Goal: Task Accomplishment & Management: Use online tool/utility

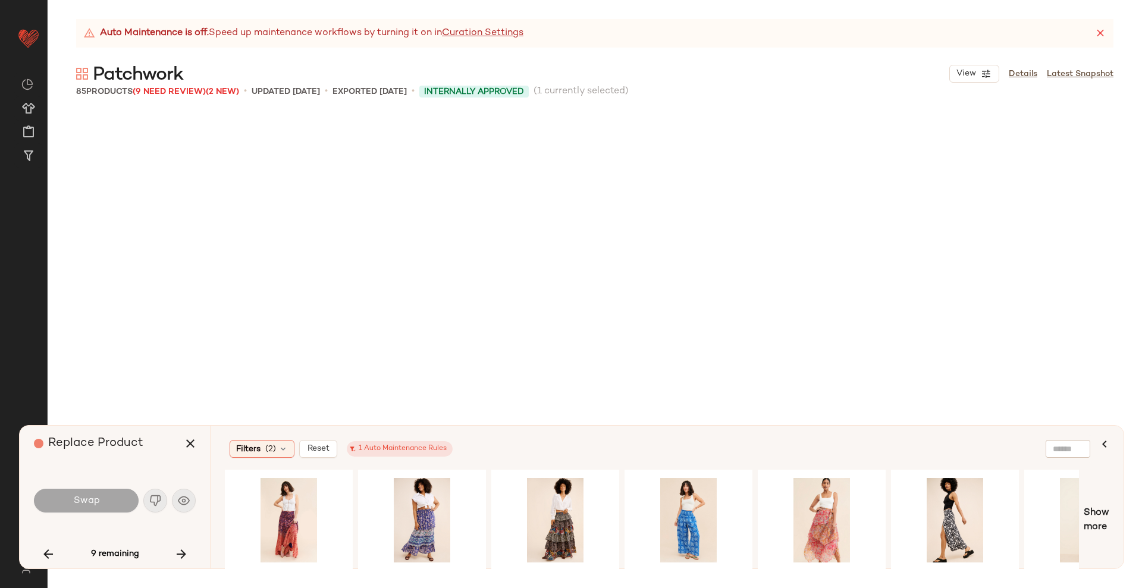
scroll to position [1837, 0]
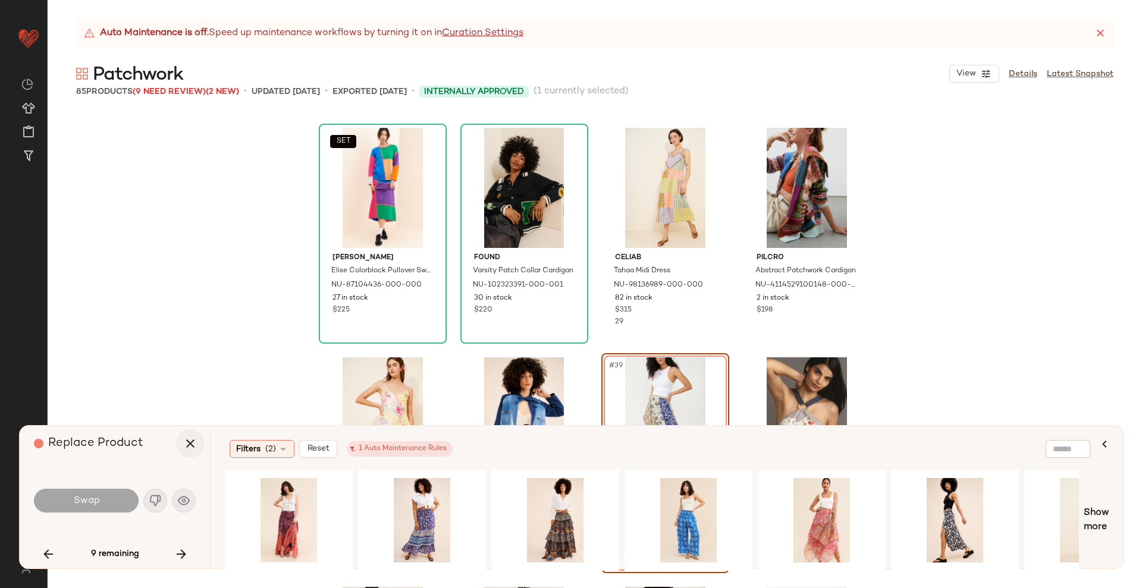
click at [188, 450] on icon "button" at bounding box center [190, 444] width 14 height 14
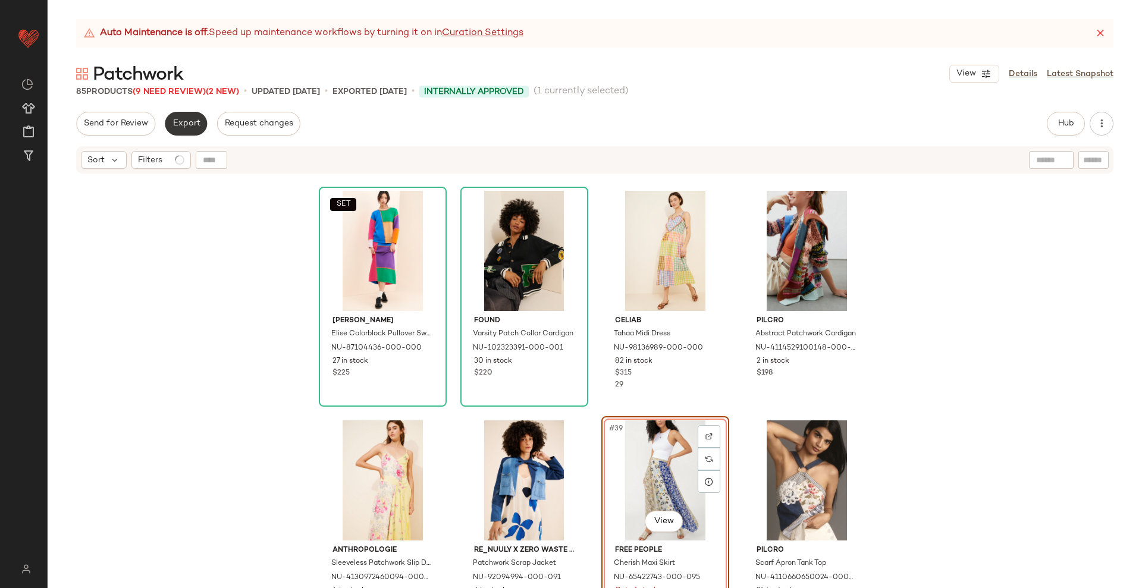
click at [179, 134] on button "Export" at bounding box center [186, 124] width 42 height 24
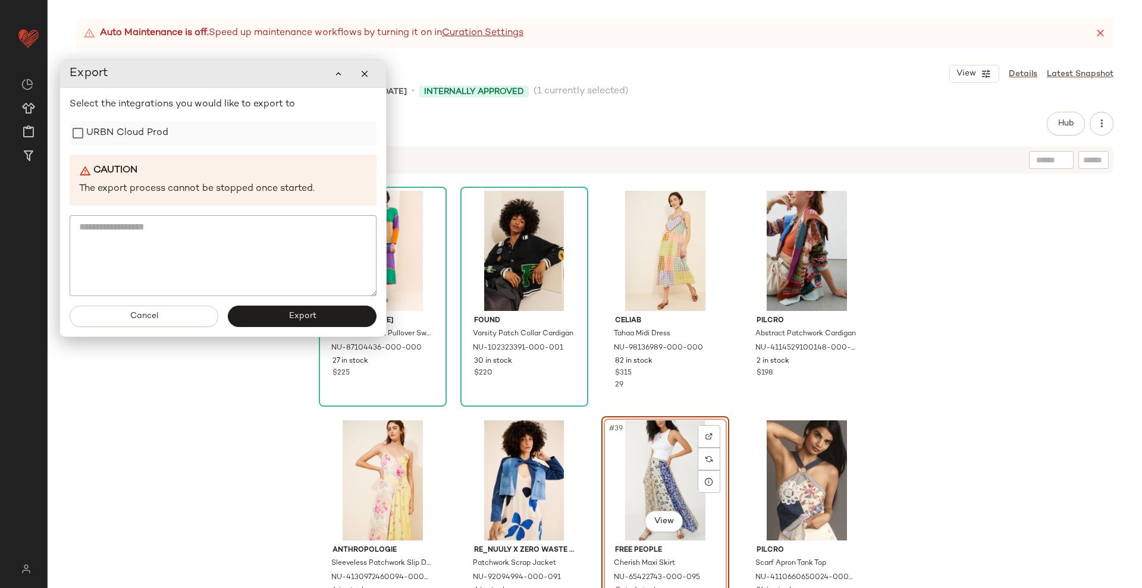
click at [93, 131] on label "URBN Cloud Prod" at bounding box center [127, 133] width 82 height 24
click at [295, 321] on span "Export" at bounding box center [302, 317] width 28 height 10
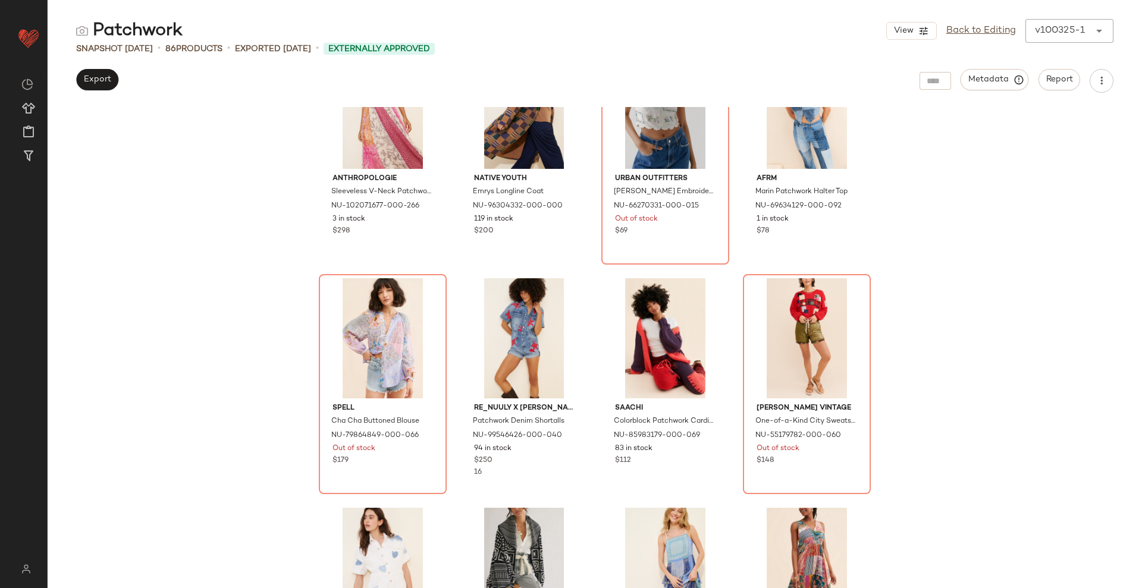
scroll to position [3458, 0]
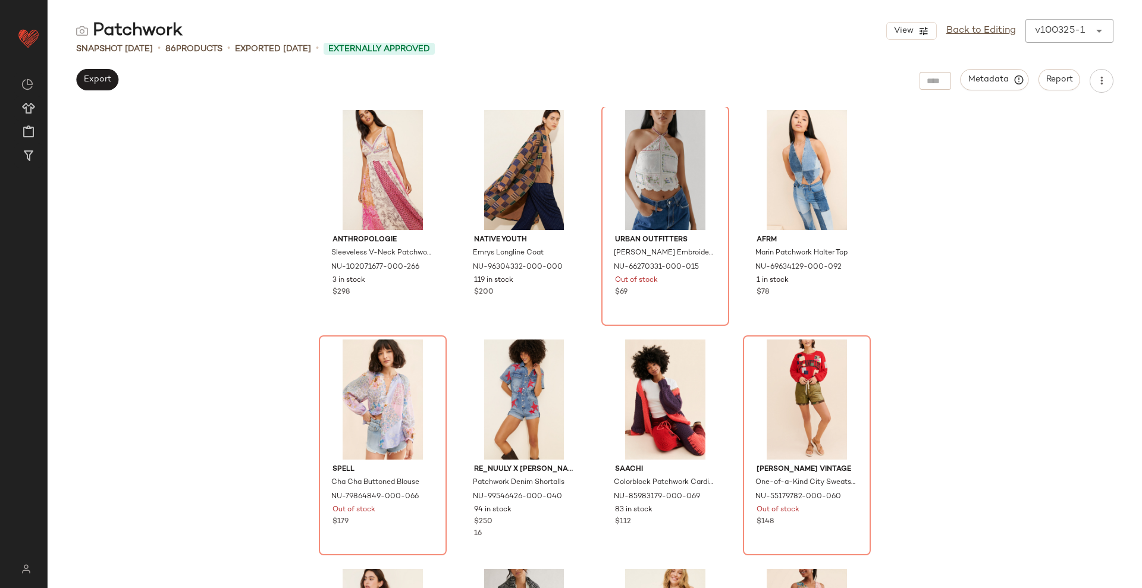
click at [110, 63] on div "Patchwork View Back to Editing v100325-1 ****** Snapshot [DATE] • 86 Products •…" at bounding box center [595, 303] width 1095 height 569
click at [104, 73] on button "Export" at bounding box center [97, 79] width 42 height 21
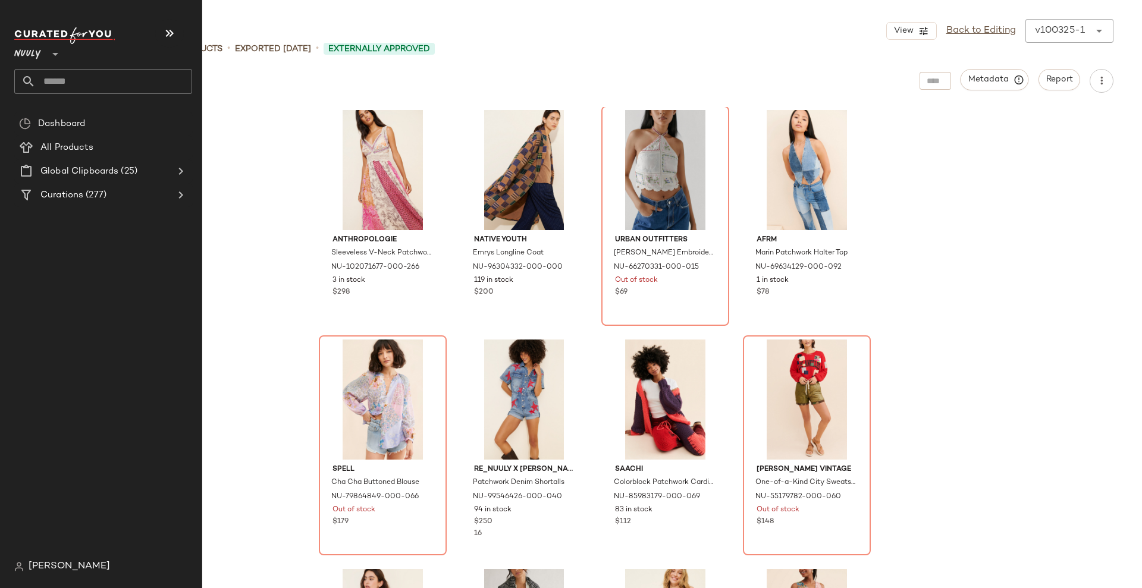
click at [79, 87] on input "text" at bounding box center [114, 81] width 156 height 25
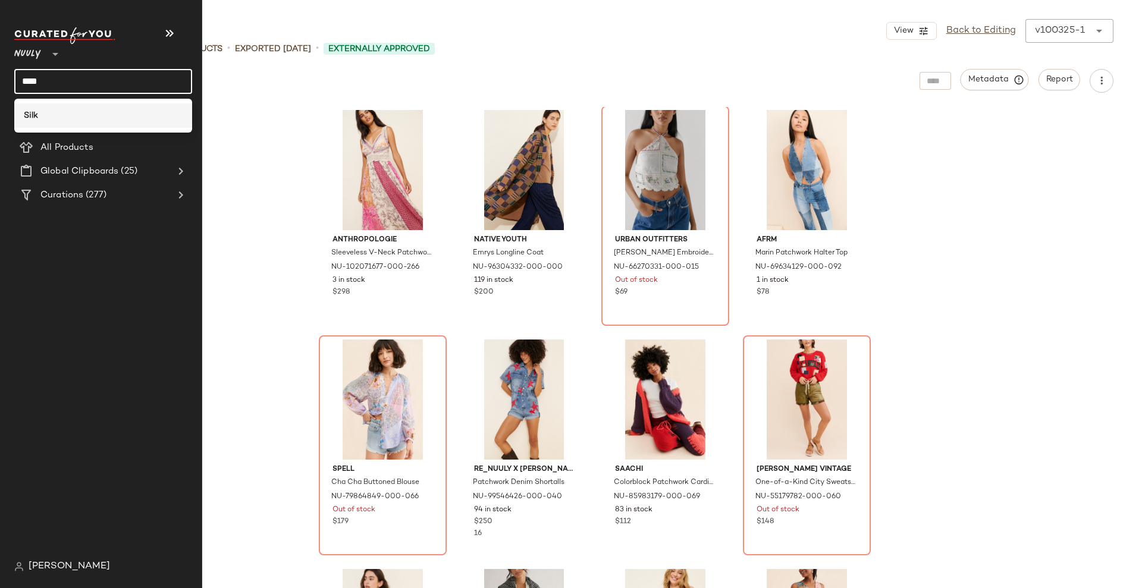
type input "****"
click at [72, 109] on div "Silk" at bounding box center [103, 115] width 159 height 12
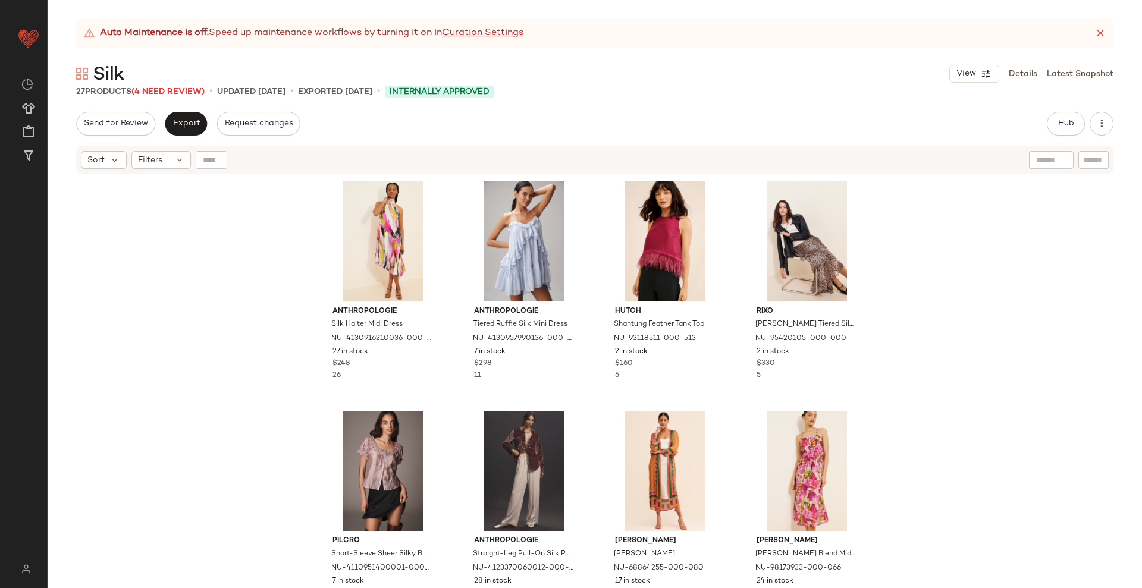
click at [172, 92] on span "(4 Need Review)" at bounding box center [167, 91] width 73 height 9
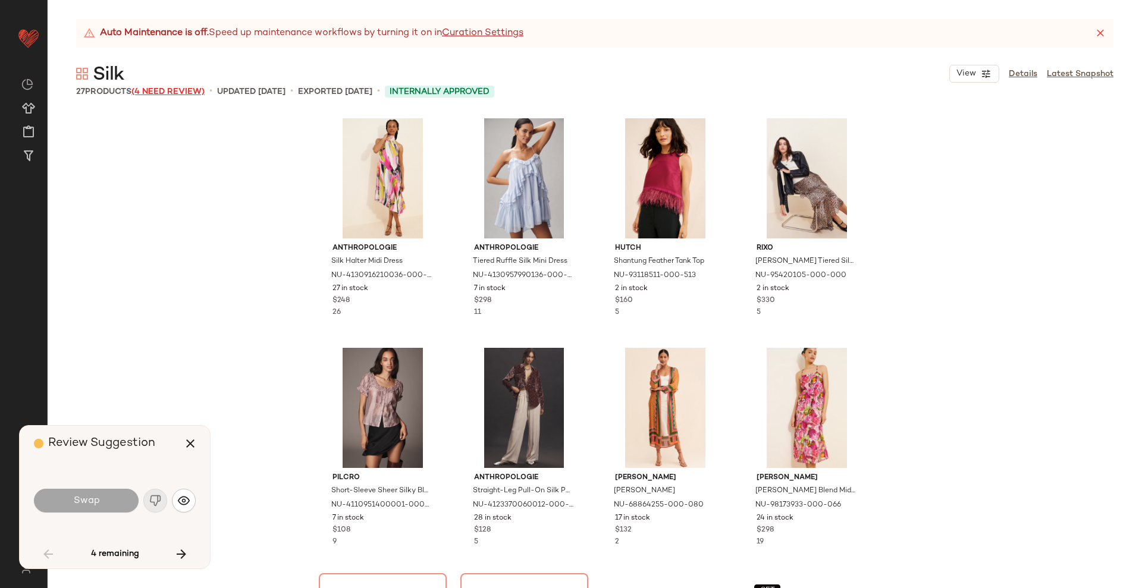
scroll to position [239, 0]
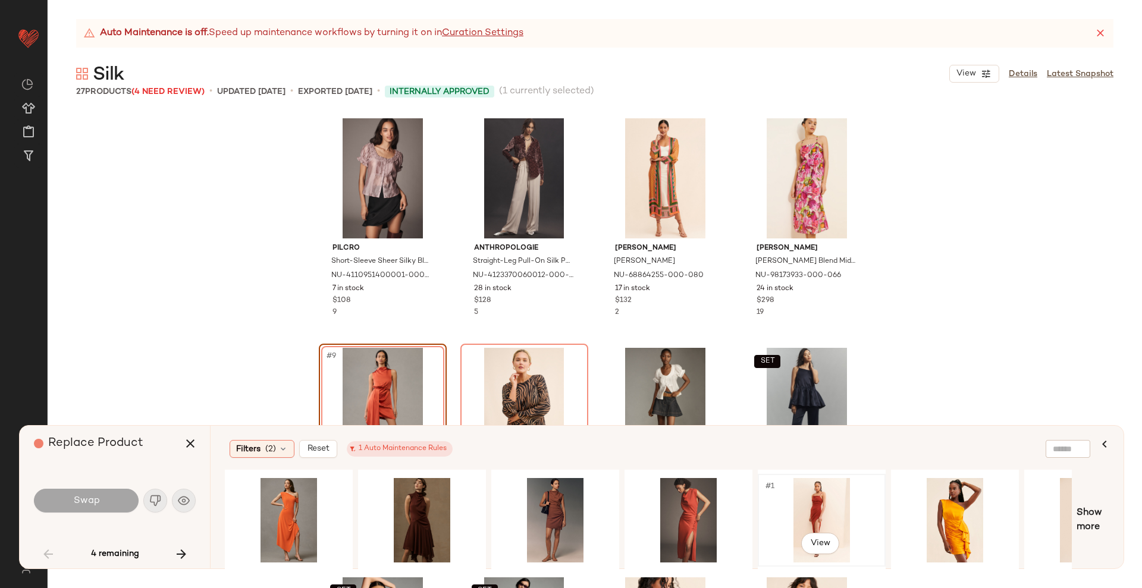
click at [794, 505] on div "#1 View" at bounding box center [822, 520] width 120 height 84
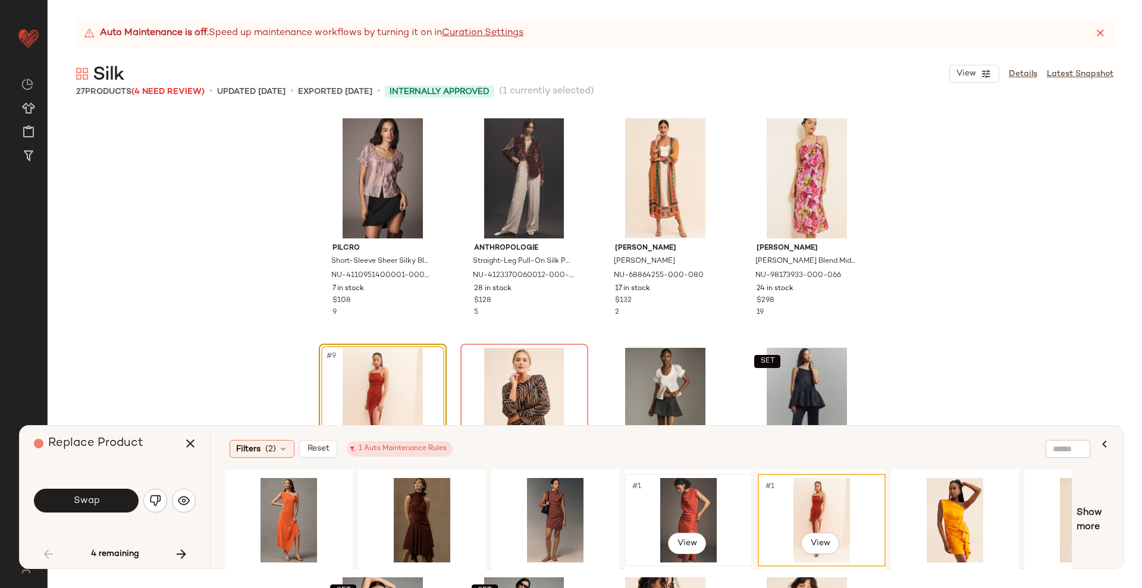
click at [741, 513] on div "#1 View" at bounding box center [689, 520] width 120 height 84
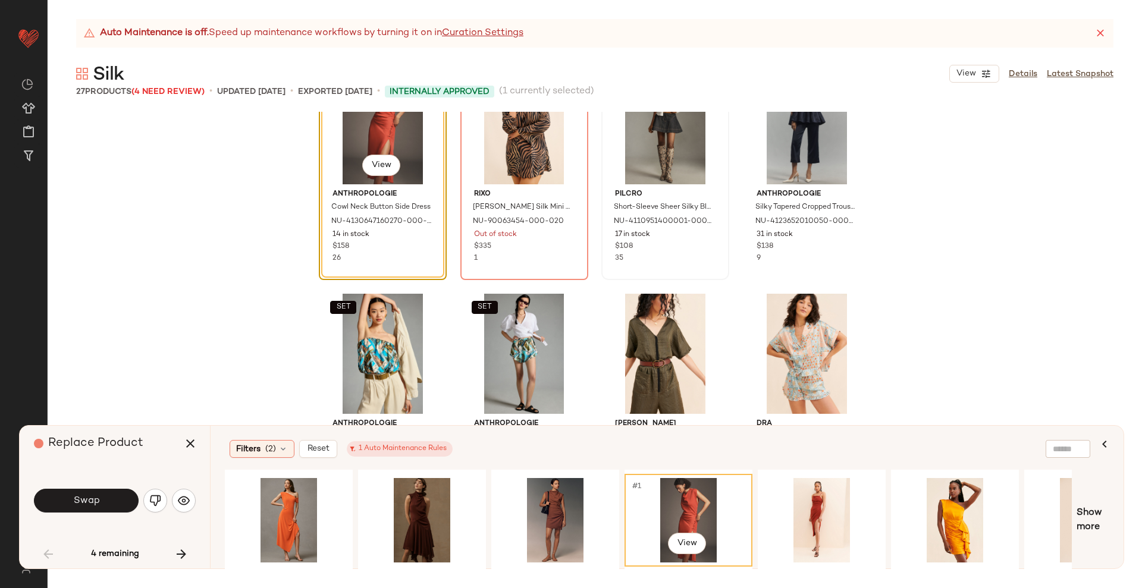
scroll to position [537, 0]
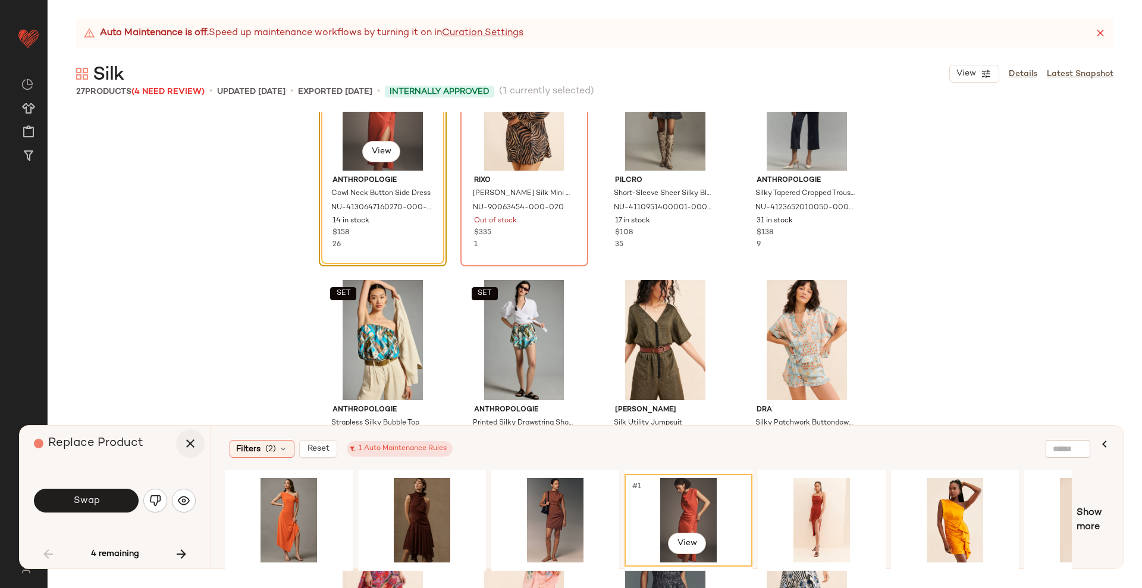
click at [195, 442] on icon "button" at bounding box center [190, 444] width 14 height 14
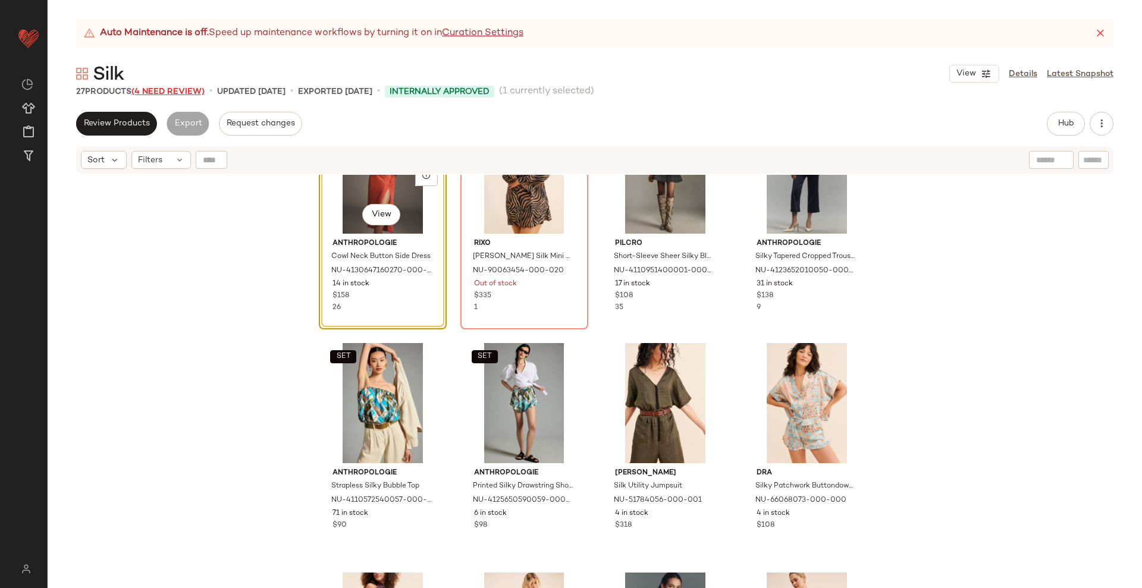
click at [173, 87] on span "(4 Need Review)" at bounding box center [167, 91] width 73 height 9
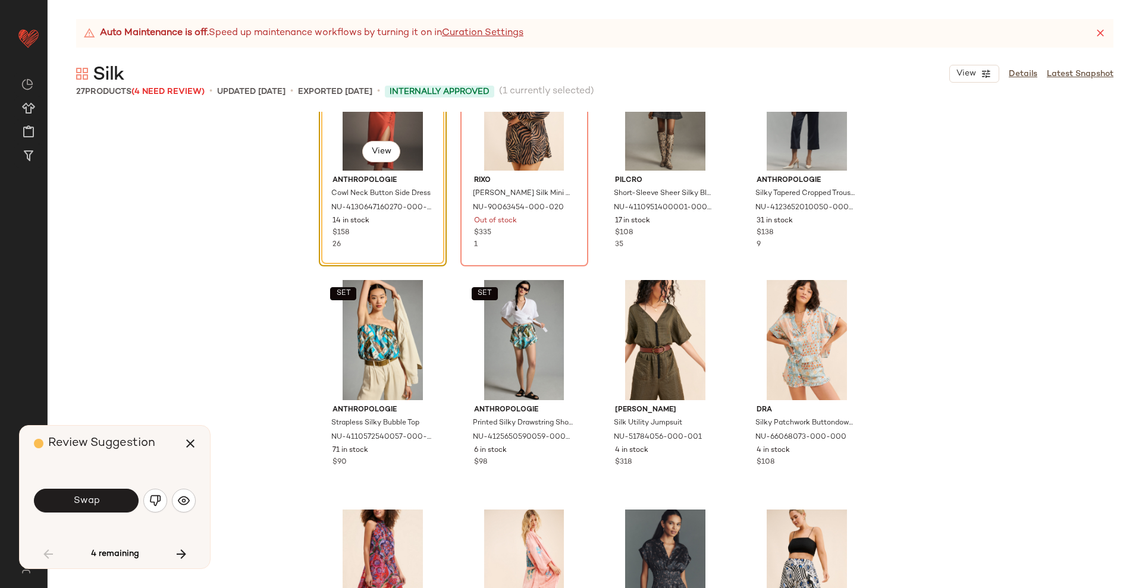
scroll to position [230, 0]
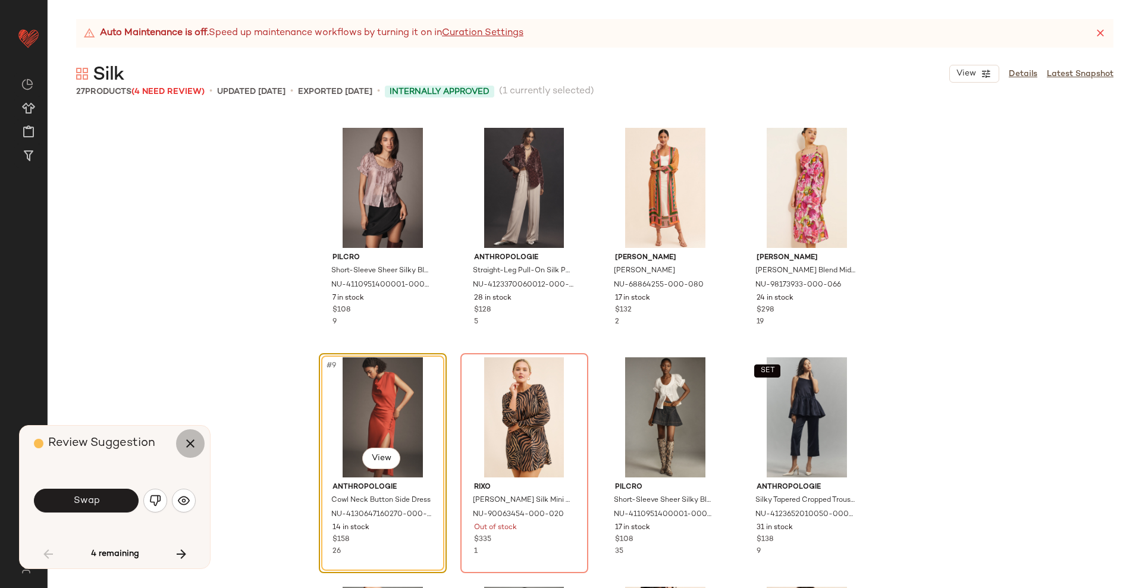
click at [195, 453] on button "button" at bounding box center [190, 444] width 29 height 29
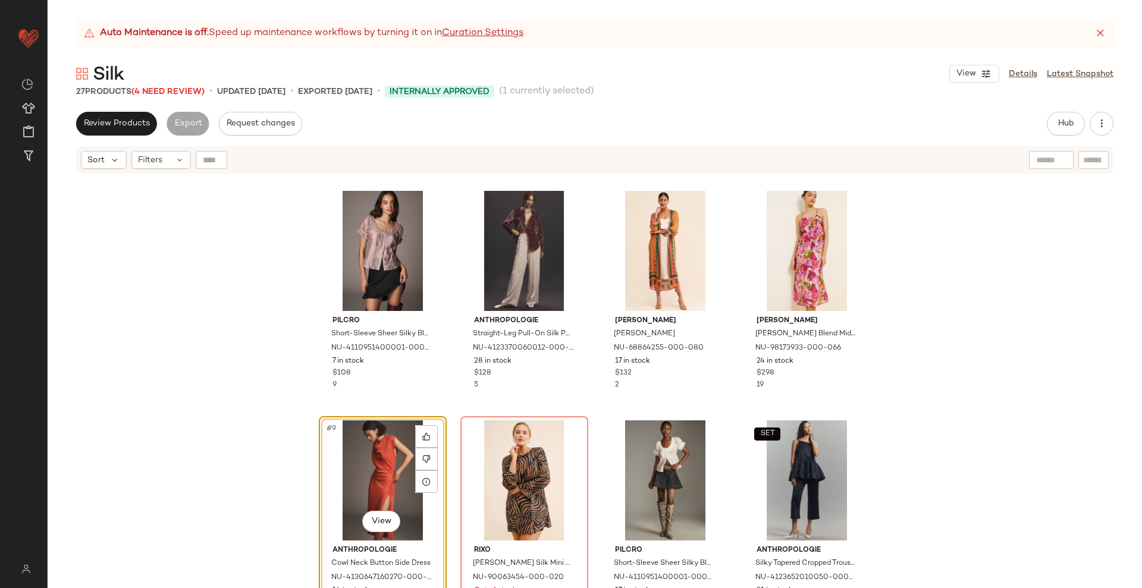
drag, startPoint x: 211, startPoint y: 339, endPoint x: 211, endPoint y: 322, distance: 16.1
click at [211, 334] on div "Pilcro Short-Sleeve Sheer Silky Blouse NU-4110951400001-000-004 7 in stock $108…" at bounding box center [595, 396] width 1095 height 443
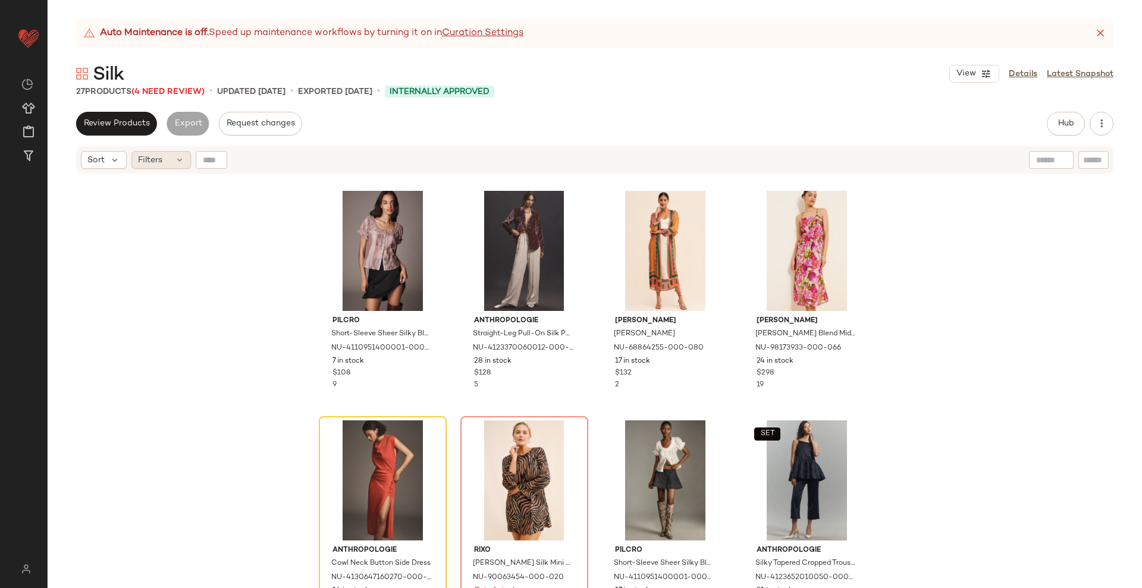
click at [176, 161] on icon at bounding box center [180, 160] width 10 height 10
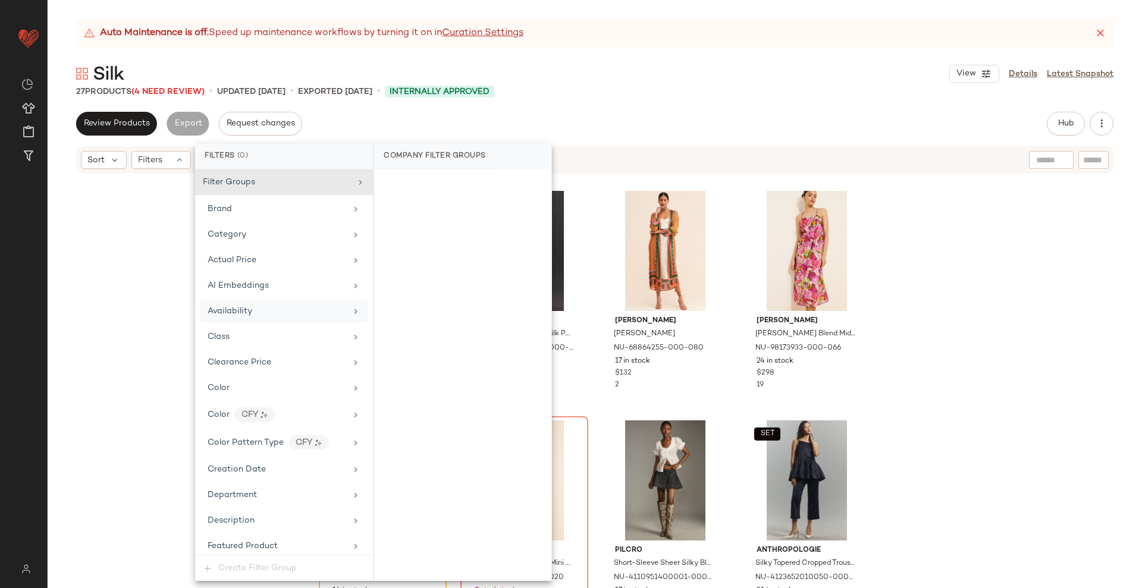
click at [223, 320] on div "Availability" at bounding box center [284, 311] width 168 height 23
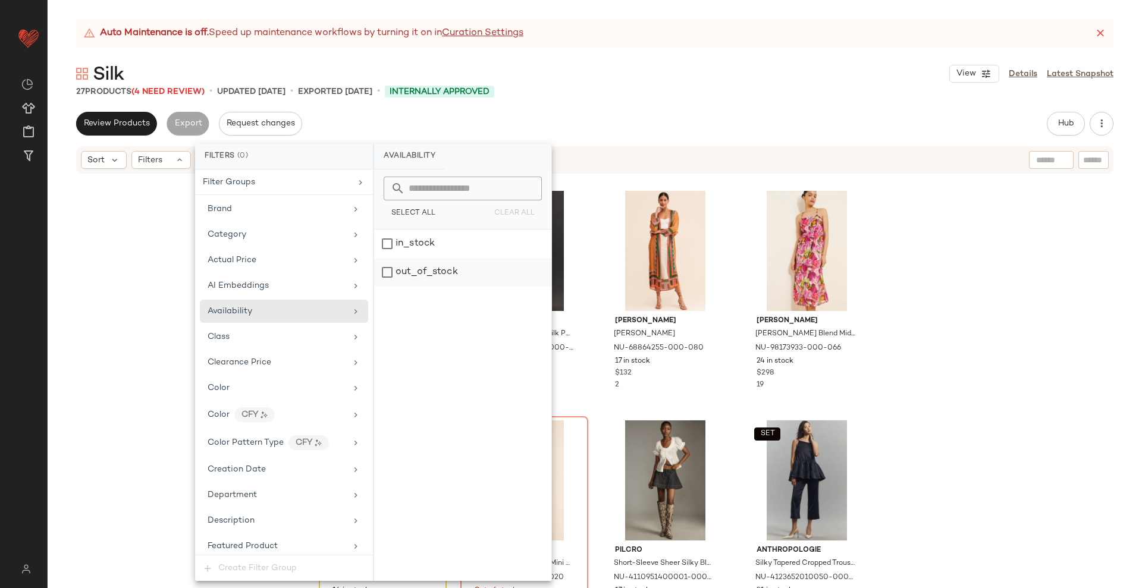
click at [412, 271] on div "out_of_stock" at bounding box center [462, 272] width 177 height 29
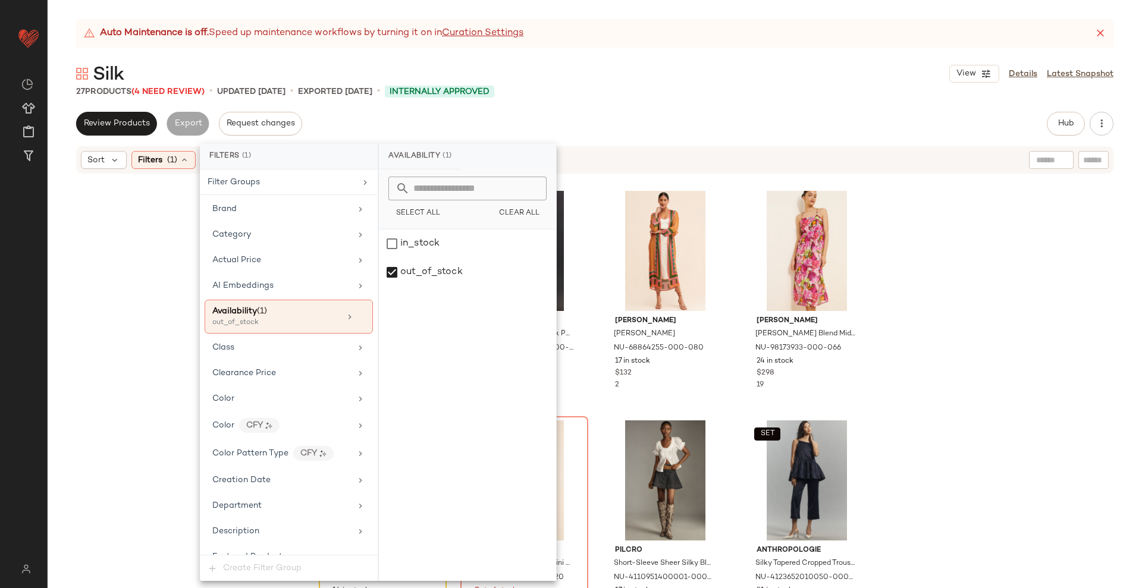
click at [1010, 358] on div "Pilcro Short-Sleeve Sheer Silky Blouse NU-4110951400001-000-004 7 in stock $108…" at bounding box center [595, 396] width 1095 height 443
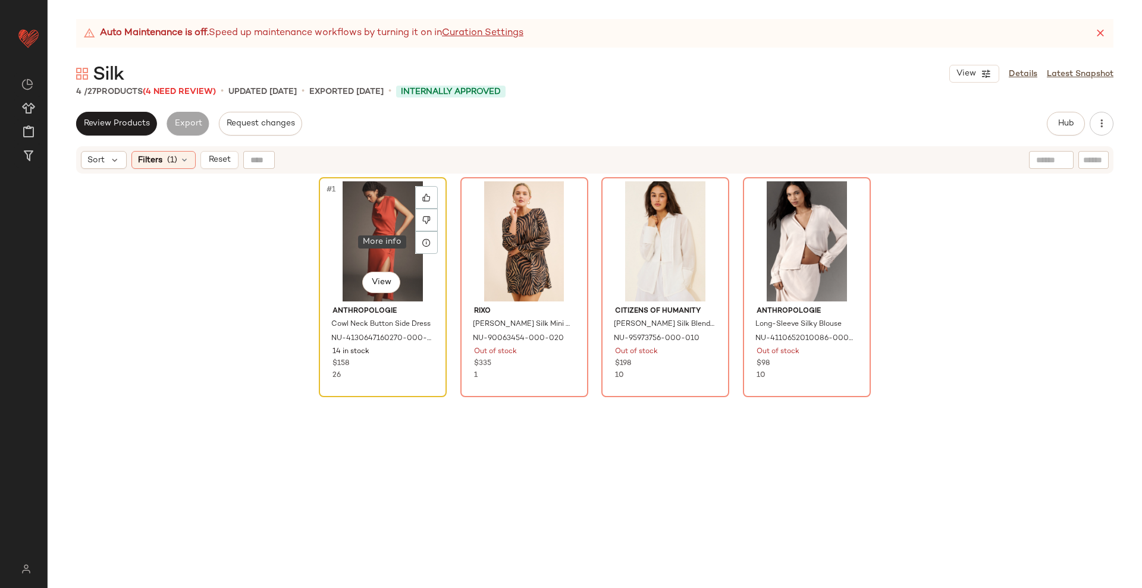
click at [427, 234] on div at bounding box center [426, 242] width 23 height 23
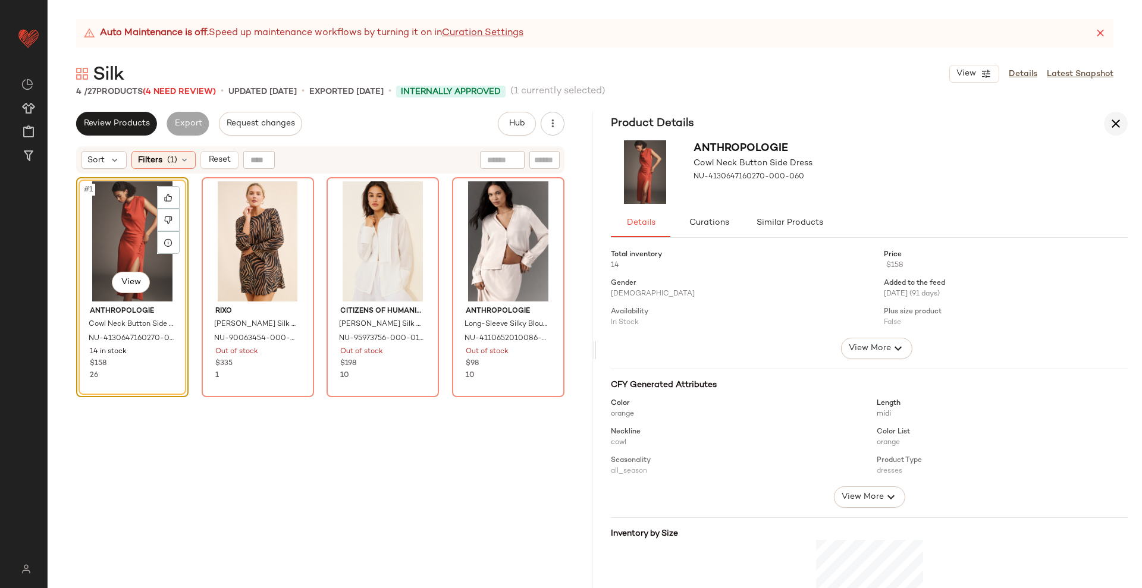
click at [1111, 120] on icon "button" at bounding box center [1116, 124] width 14 height 14
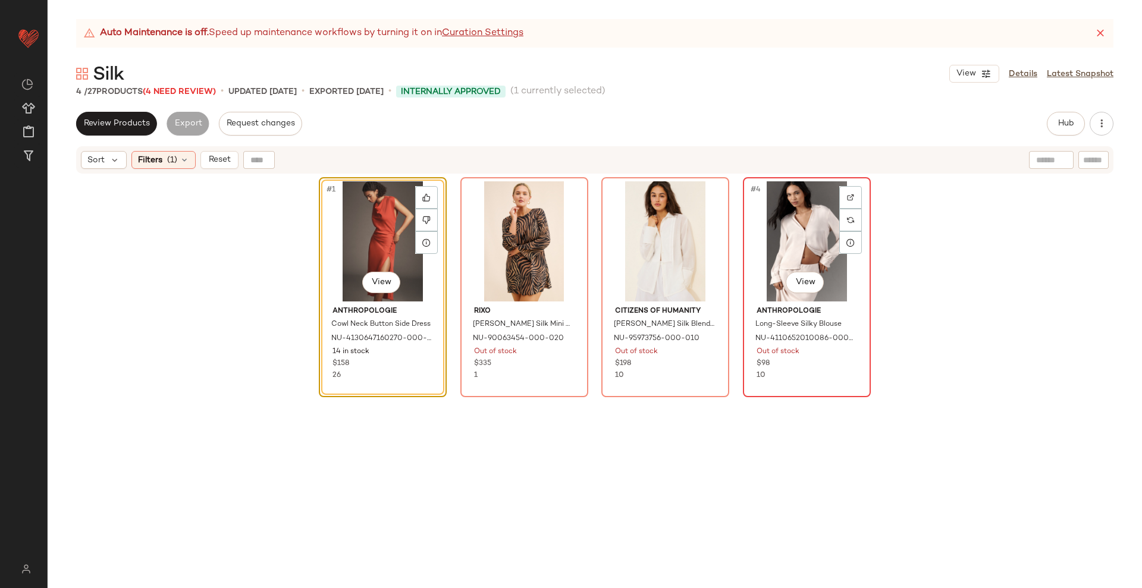
click at [798, 224] on div "#4 View" at bounding box center [807, 241] width 120 height 120
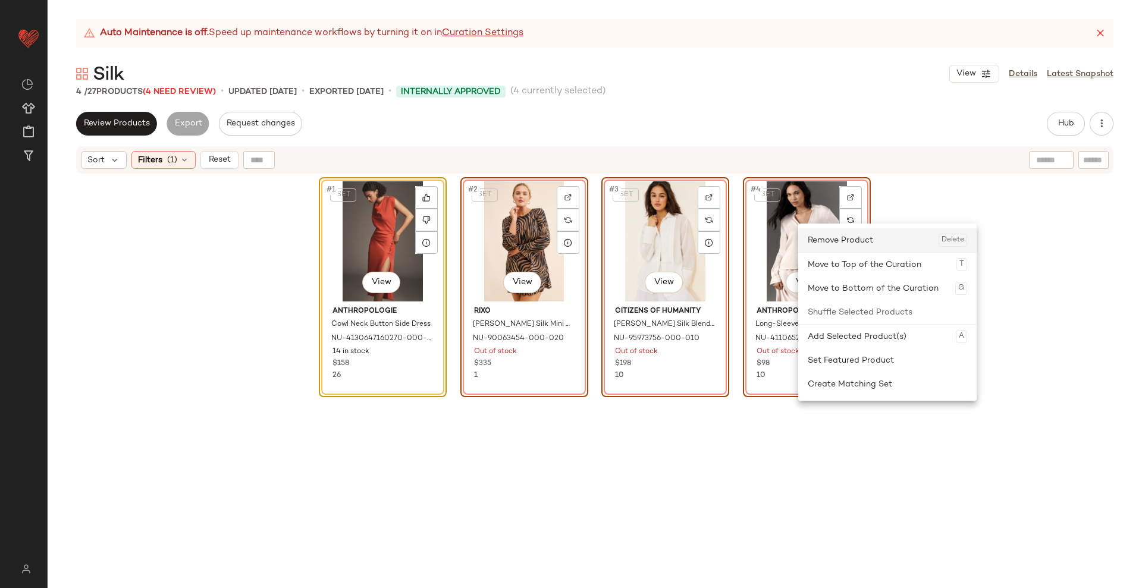
click at [836, 248] on div "Remove Product Delete" at bounding box center [887, 240] width 159 height 24
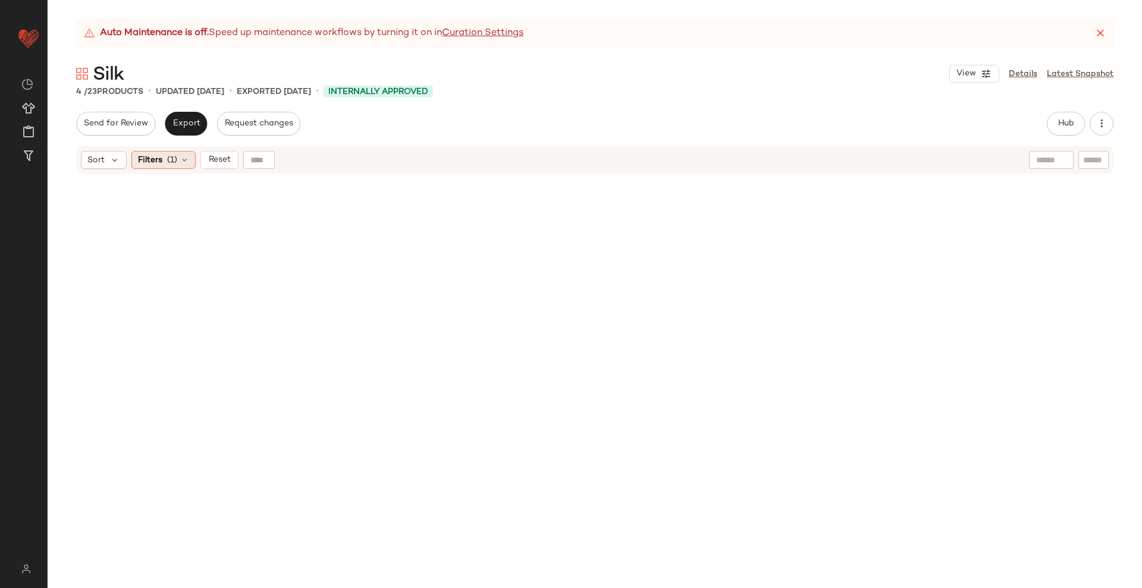
click at [180, 167] on div "Filters (1)" at bounding box center [163, 160] width 64 height 18
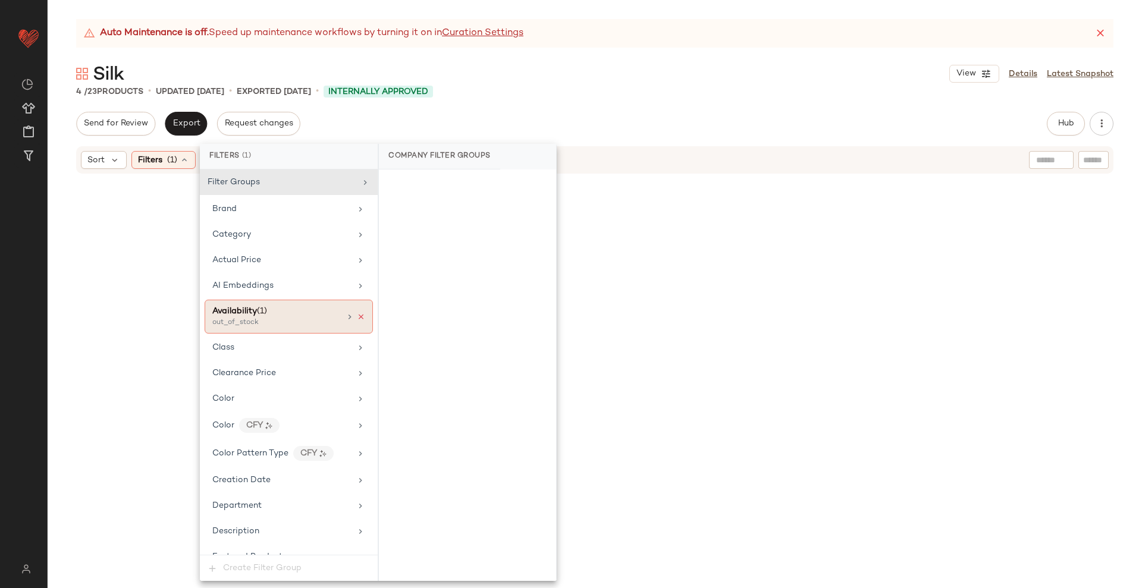
click at [357, 319] on icon at bounding box center [361, 317] width 8 height 8
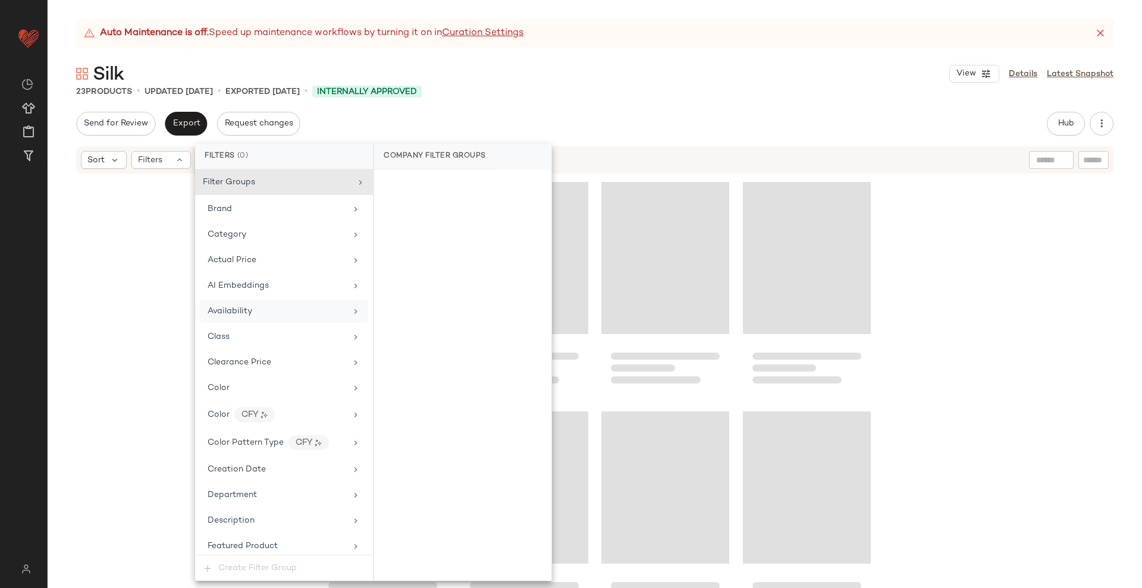
click at [86, 328] on div at bounding box center [595, 396] width 1095 height 443
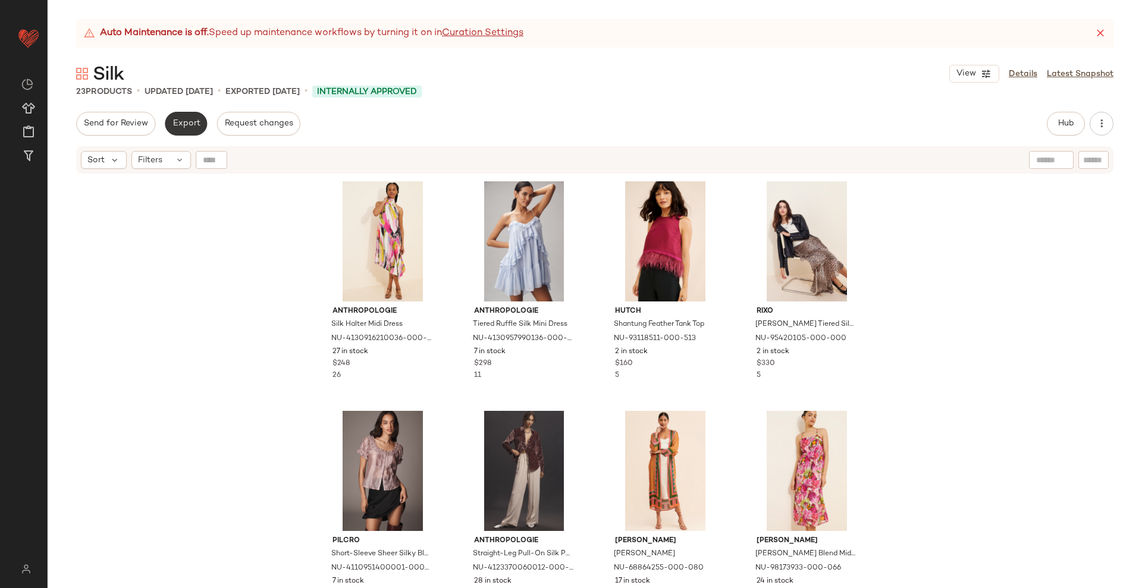
click at [171, 128] on button "Export" at bounding box center [186, 124] width 42 height 24
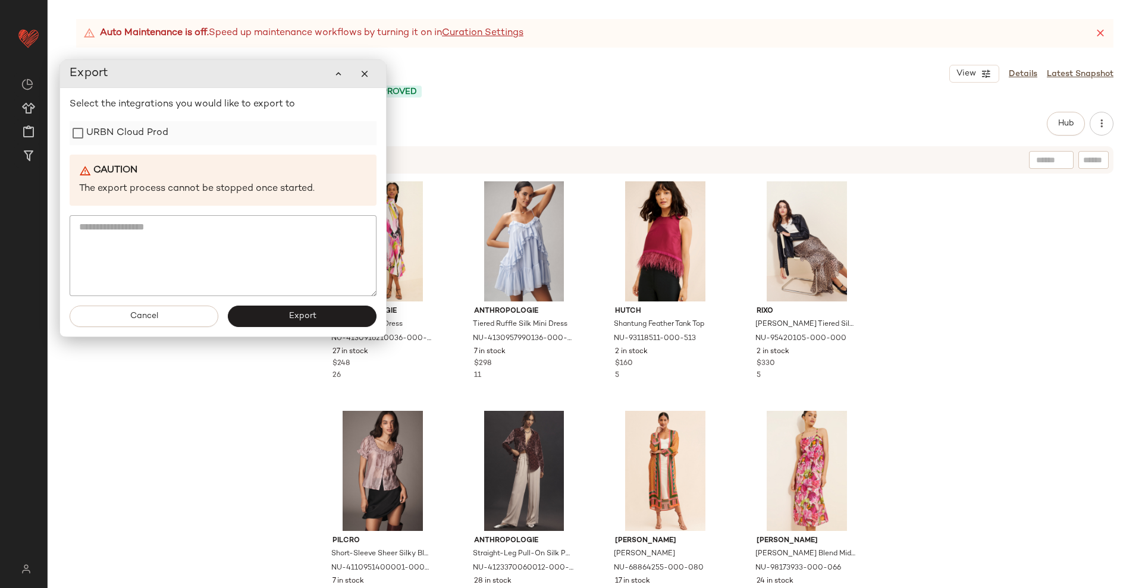
click at [143, 138] on label "URBN Cloud Prod" at bounding box center [127, 133] width 82 height 24
click at [287, 314] on button "Export" at bounding box center [302, 316] width 149 height 21
